Goal: Communication & Community: Answer question/provide support

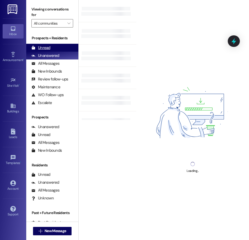
click at [56, 48] on div "Unread (0)" at bounding box center [52, 48] width 52 height 8
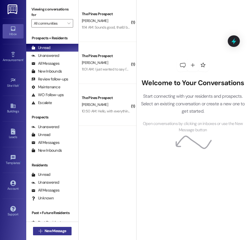
click at [49, 230] on span "New Message" at bounding box center [55, 230] width 21 height 5
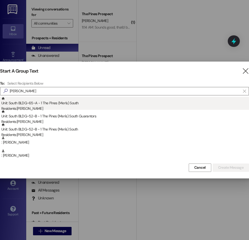
click at [46, 102] on div "Unit: South BLDG~65~A - 1 The Pines (Men's) [DEMOGRAPHIC_DATA] Residents: [PERS…" at bounding box center [124, 104] width 247 height 15
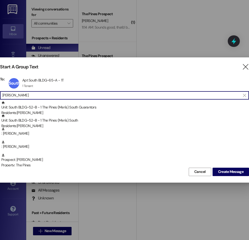
click at [36, 95] on input "[PERSON_NAME]" at bounding box center [121, 95] width 238 height 7
drag, startPoint x: 36, startPoint y: 95, endPoint x: -9, endPoint y: 97, distance: 44.8
click at [0, 97] on html "Inbox Go to Inbox Announcement • Send A Text Announcement Site Visit • Go to Si…" at bounding box center [124, 120] width 249 height 240
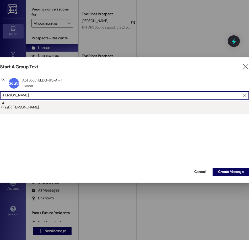
type input "brandon gome"
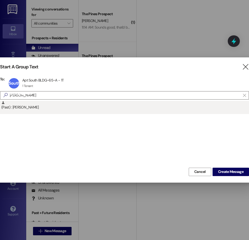
click at [66, 109] on div "(Past) : Brandon Gomez" at bounding box center [124, 105] width 247 height 9
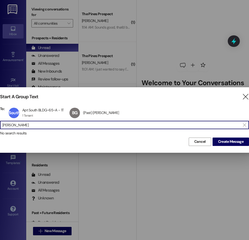
click at [52, 126] on input "brandon gome" at bounding box center [121, 124] width 238 height 7
drag, startPoint x: 52, startPoint y: 126, endPoint x: -17, endPoint y: 131, distance: 69.3
click at [0, 131] on html "Inbox Go to Inbox Announcement • Send A Text Announcement Site Visit • Go to Si…" at bounding box center [124, 120] width 249 height 240
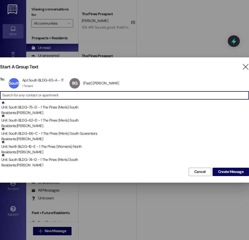
scroll to position [0, 0]
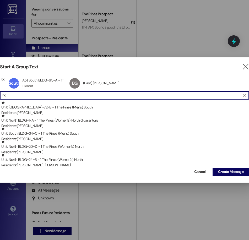
type input "h"
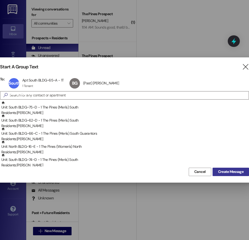
click at [223, 172] on span "Create Message" at bounding box center [230, 171] width 25 height 5
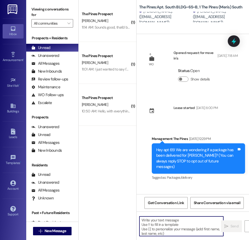
click at [165, 225] on textarea at bounding box center [181, 226] width 84 height 20
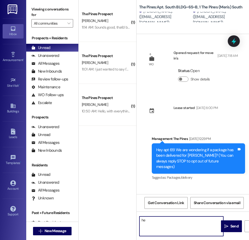
type textarea "h"
type textarea "Hey are you guys okay with staying in 71 for the Fall Semester?"
click at [166, 225] on textarea "Hey are you guys okay with staying in 71 for the Fall Semester?" at bounding box center [181, 226] width 84 height 20
click at [233, 228] on span "Send" at bounding box center [234, 225] width 8 height 5
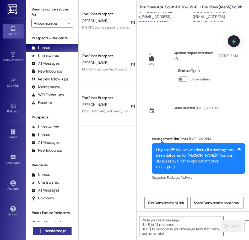
click at [48, 229] on span "New Message" at bounding box center [55, 230] width 21 height 5
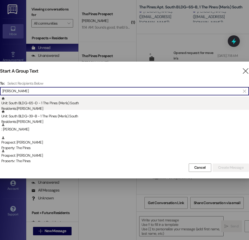
type input "zach"
click at [36, 104] on div "Unit: South BLDG~65~D - 1 The Pines (Men's) South Residents: Zachary Nelson" at bounding box center [124, 104] width 247 height 15
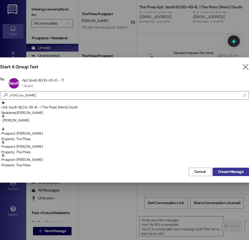
click at [218, 169] on button "Create Message" at bounding box center [230, 172] width 36 height 8
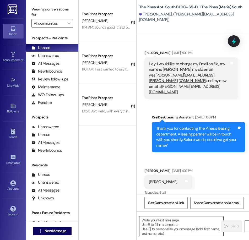
scroll to position [23155, 0]
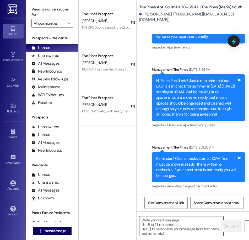
click at [164, 226] on textarea at bounding box center [181, 226] width 84 height 20
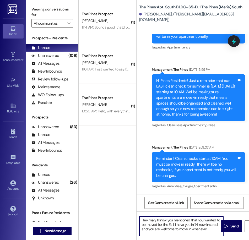
type textarea "Hey man, I know you mentioned that you wanted to be moved for the Fall. I have …"
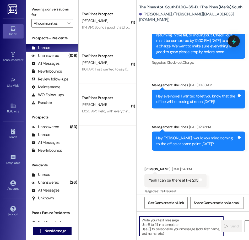
scroll to position [22493, 0]
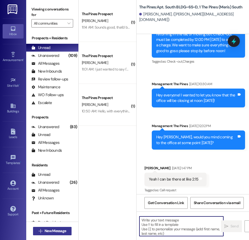
click at [53, 231] on span "New Message" at bounding box center [55, 230] width 21 height 5
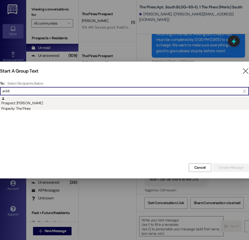
type input "ankit"
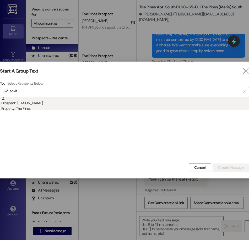
click at [49, 106] on div "Property: The Pines" at bounding box center [124, 108] width 247 height 5
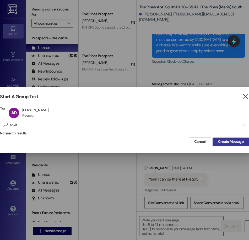
click at [239, 142] on span "Create Message" at bounding box center [230, 141] width 25 height 5
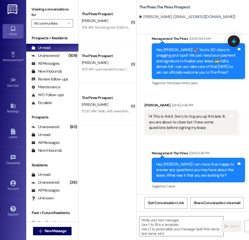
scroll to position [479, 0]
click at [170, 231] on textarea at bounding box center [181, 226] width 84 height 20
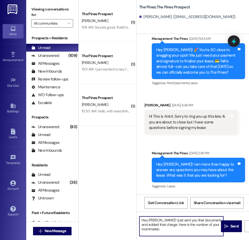
click at [177, 231] on textarea "Hey Ankit! I just sent you that document and added that charge. Here is the num…" at bounding box center [181, 226] width 84 height 20
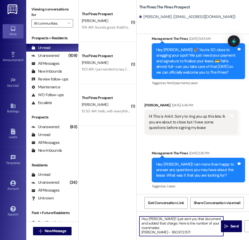
click at [164, 233] on textarea "Hey Ankit! I just sent you that document and added that charge. Here is the num…" at bounding box center [181, 226] width 84 height 20
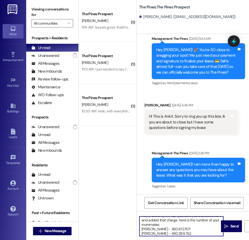
type textarea "Hey Ankit! I just sent you that document and added that charge. Here is the num…"
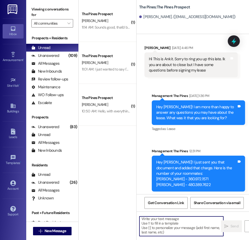
scroll to position [538, 0]
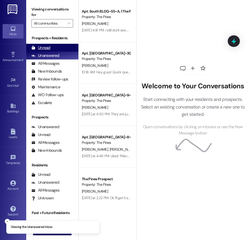
click at [51, 47] on div "Unread (0)" at bounding box center [52, 48] width 52 height 8
